Goal: Transaction & Acquisition: Subscribe to service/newsletter

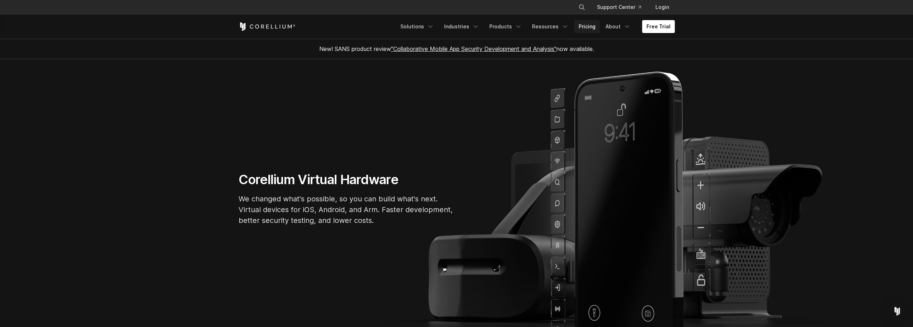
click at [590, 28] on link "Pricing" at bounding box center [586, 26] width 25 height 13
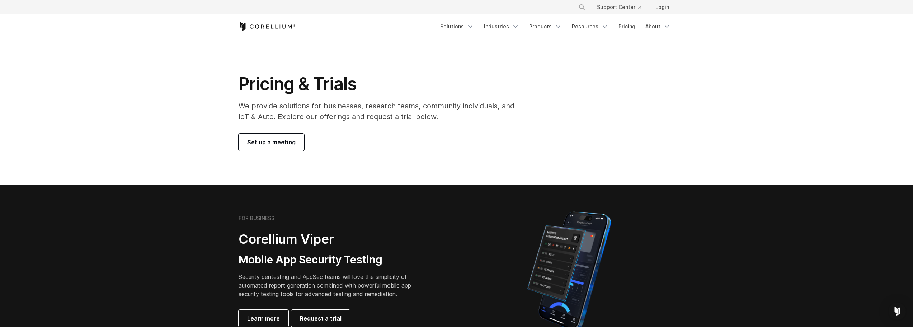
click at [257, 141] on span "Set up a meeting" at bounding box center [271, 142] width 48 height 9
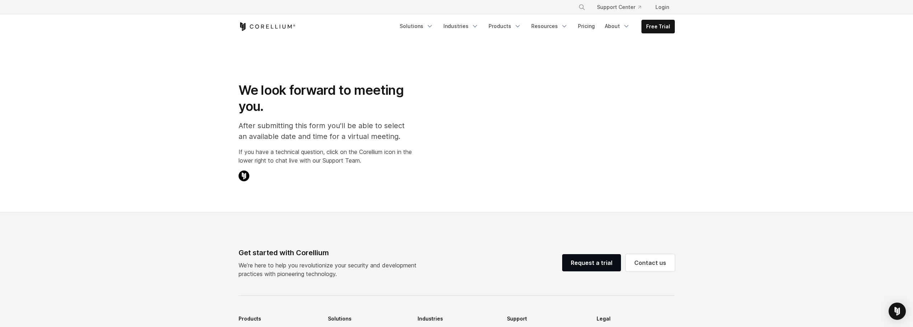
select select "**"
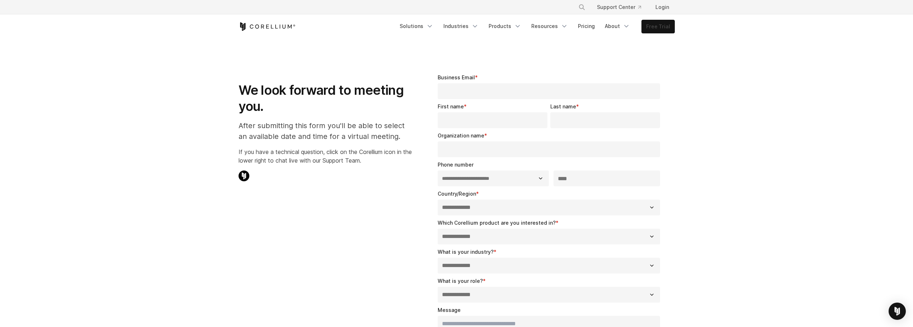
click at [663, 24] on link "Free Trial" at bounding box center [658, 26] width 33 height 13
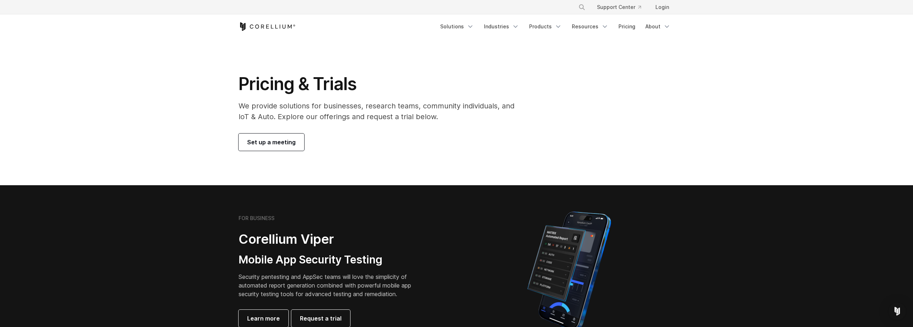
click at [267, 136] on link "Set up a meeting" at bounding box center [272, 141] width 66 height 17
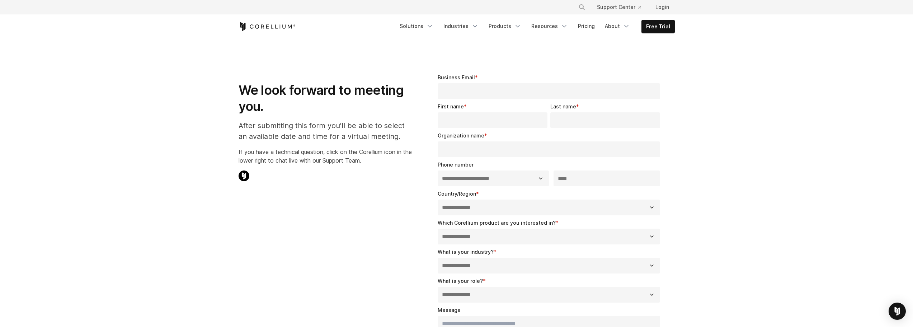
select select "**"
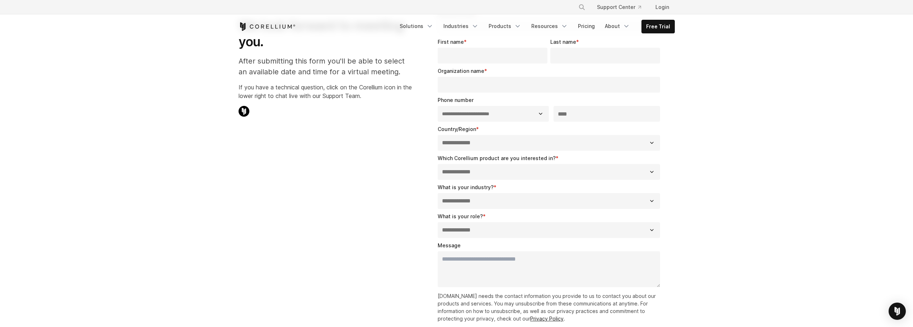
scroll to position [179, 0]
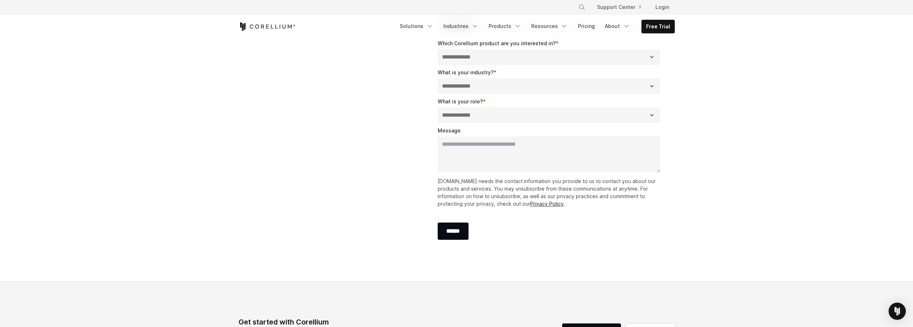
click at [513, 119] on select "**********" at bounding box center [549, 115] width 223 height 16
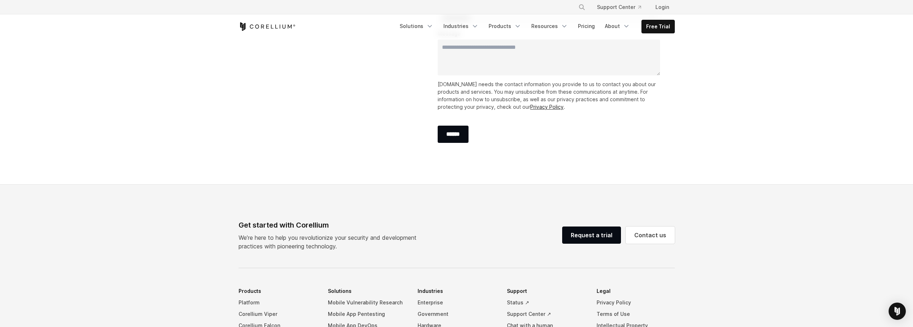
scroll to position [449, 0]
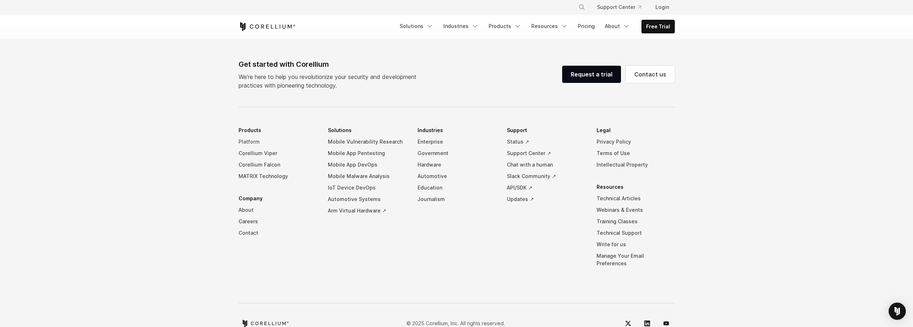
click at [259, 140] on ul "Platform Corellium Viper Corellium Falcon MATRIX Technology" at bounding box center [278, 159] width 78 height 46
click at [257, 155] on link "Corellium Viper" at bounding box center [278, 152] width 78 height 11
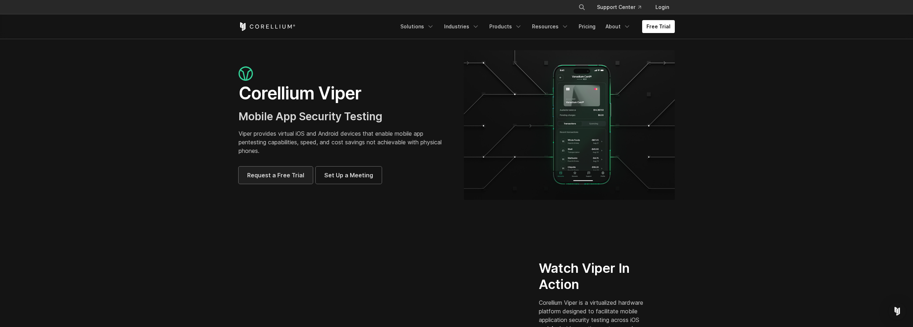
click at [294, 172] on span "Request a Free Trial" at bounding box center [275, 175] width 57 height 9
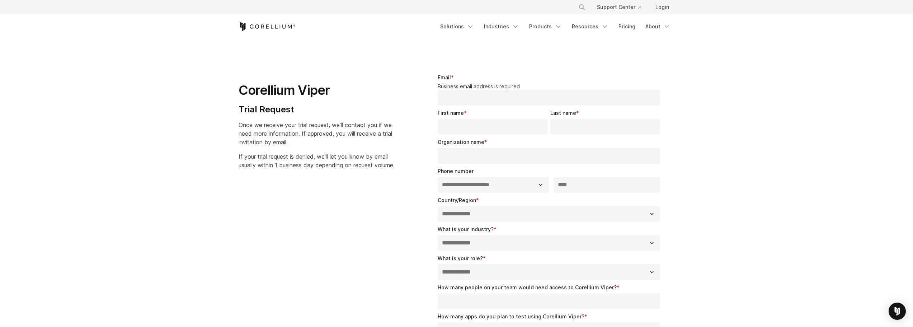
select select "**"
click at [258, 93] on h1 "Corellium Viper" at bounding box center [317, 90] width 156 height 16
copy h1 "Corellium"
click at [466, 29] on link "Solutions" at bounding box center [457, 26] width 42 height 13
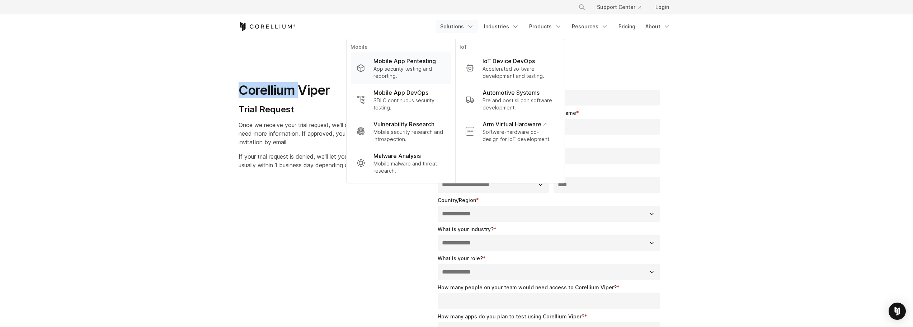
click at [405, 65] on p "Mobile App Pentesting" at bounding box center [405, 61] width 62 height 9
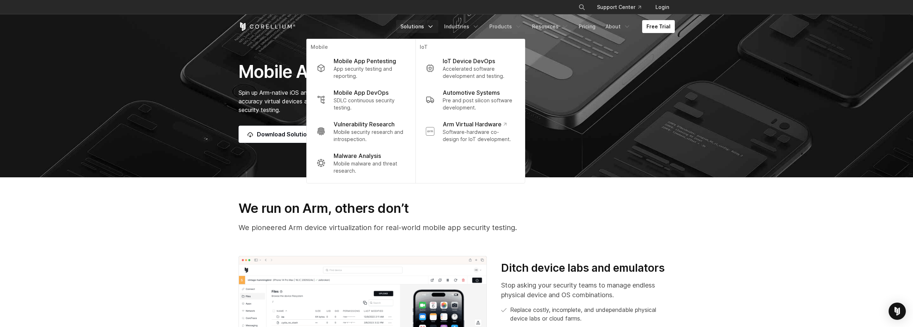
scroll to position [287, 0]
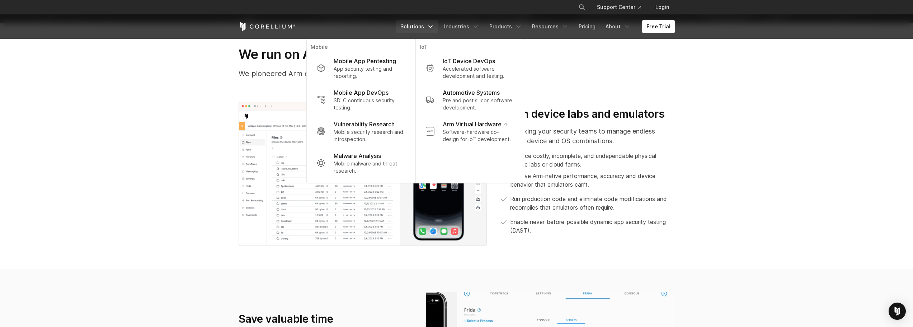
click at [186, 124] on section "We run on Arm, others don’t We pioneered Arm device virtualization for real-wor…" at bounding box center [456, 145] width 913 height 245
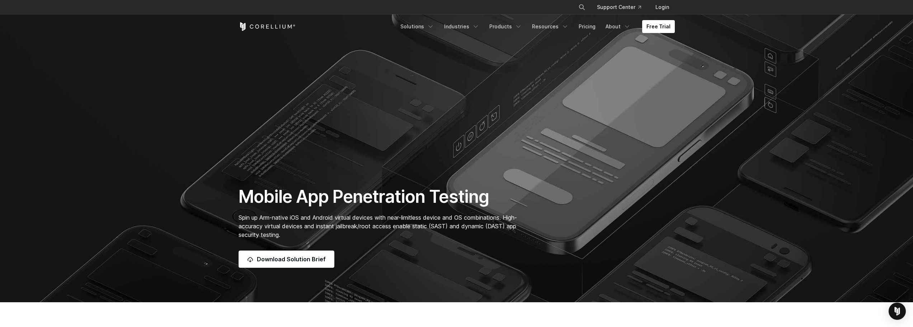
scroll to position [0, 0]
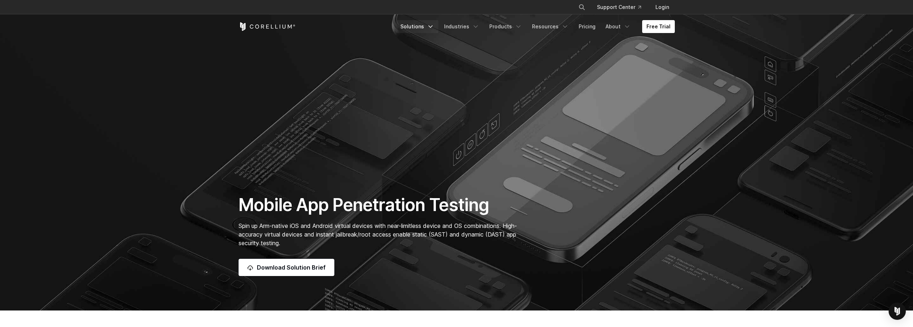
click at [419, 29] on link "Solutions" at bounding box center [417, 26] width 42 height 13
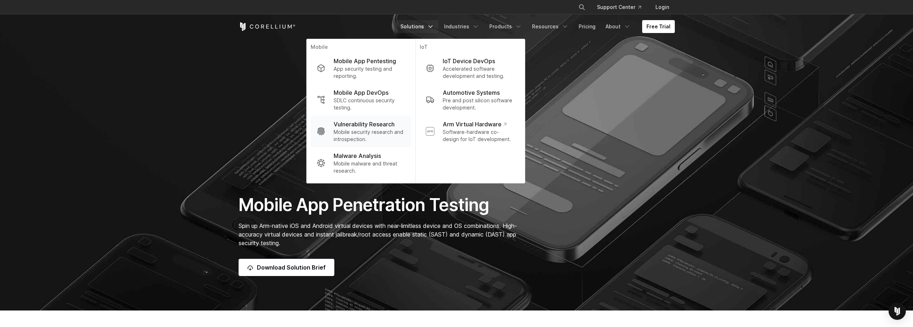
click at [352, 137] on p "Mobile security research and introspection." at bounding box center [369, 135] width 71 height 14
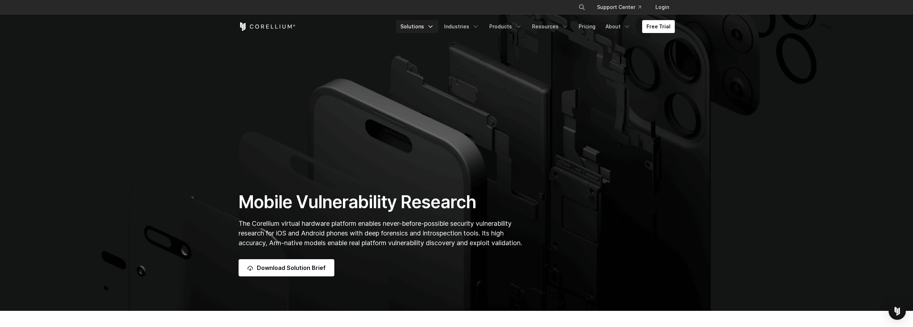
click at [423, 25] on link "Solutions" at bounding box center [417, 26] width 42 height 13
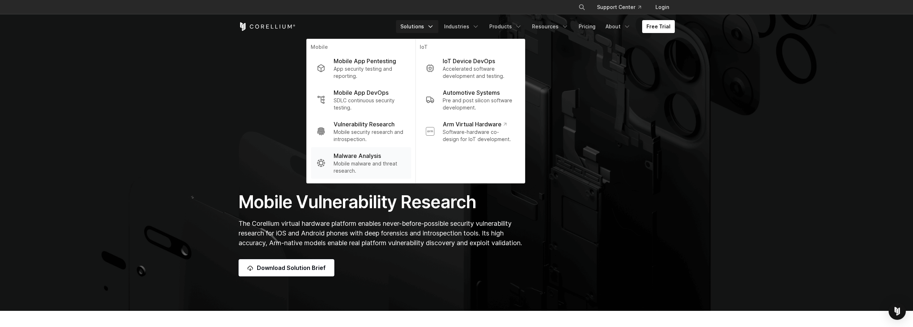
click at [354, 157] on p "Malware Analysis" at bounding box center [357, 155] width 47 height 9
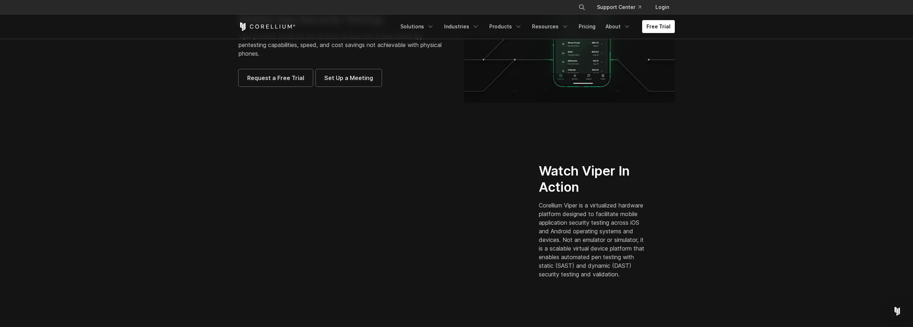
scroll to position [251, 0]
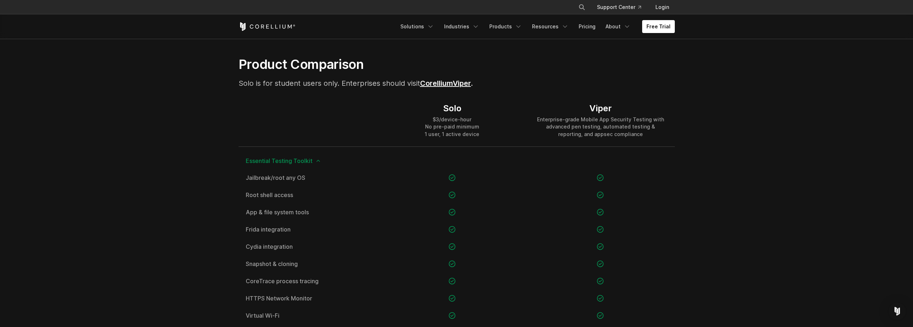
scroll to position [466, 0]
drag, startPoint x: 583, startPoint y: 128, endPoint x: 643, endPoint y: 131, distance: 59.3
click at [627, 131] on div "Enterprise-grade Mobile App Security Testing with advanced pen testing, automat…" at bounding box center [601, 127] width 134 height 22
click at [610, 132] on div "Enterprise-grade Mobile App Security Testing with advanced pen testing, automat…" at bounding box center [601, 127] width 134 height 22
click at [590, 27] on link "Pricing" at bounding box center [586, 26] width 25 height 13
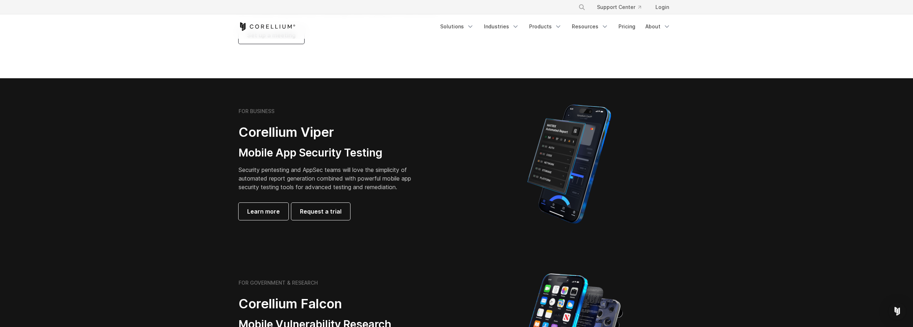
scroll to position [287, 0]
